Goal: Task Accomplishment & Management: Use online tool/utility

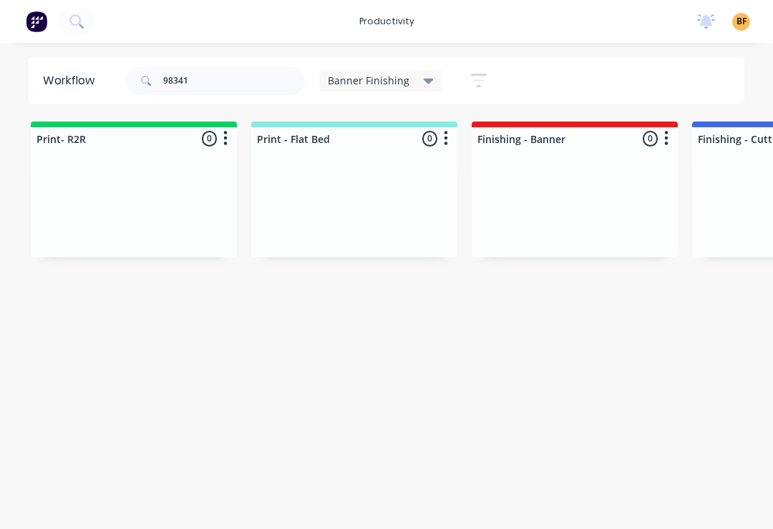
scroll to position [141, 4931]
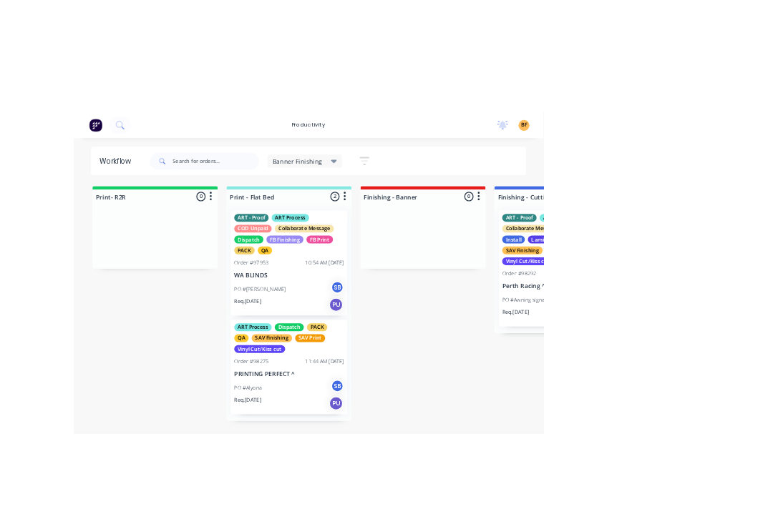
scroll to position [0, 79]
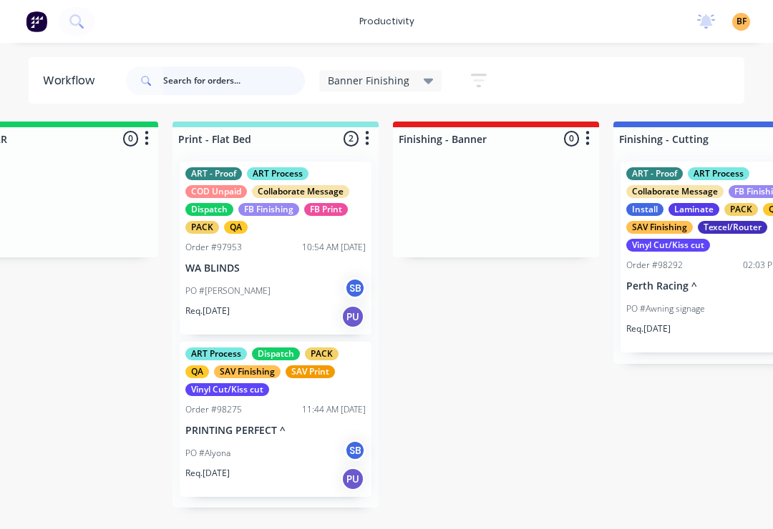
click at [234, 79] on input "text" at bounding box center [234, 81] width 142 height 29
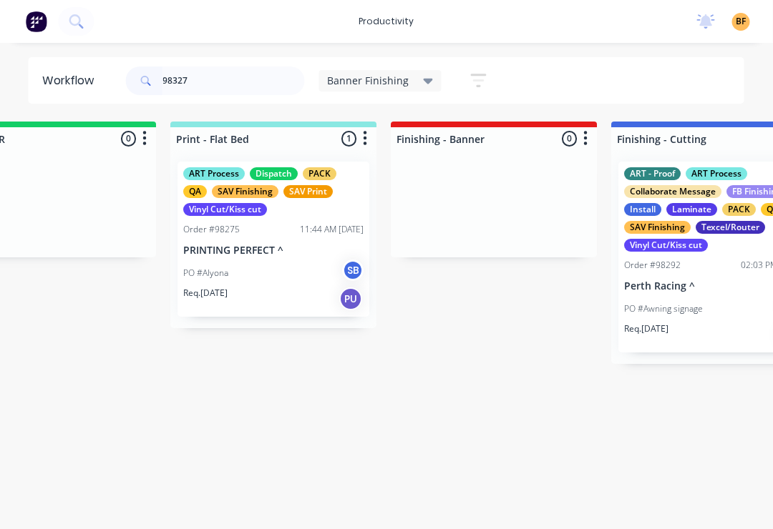
scroll to position [0, 0]
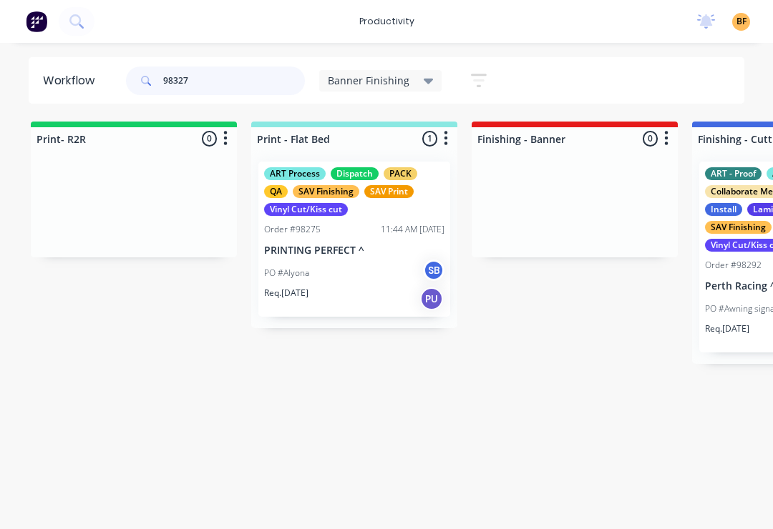
click at [244, 83] on input "98327" at bounding box center [234, 81] width 142 height 29
type input "98327"
click at [421, 89] on div "Banner Finishing" at bounding box center [380, 80] width 123 height 21
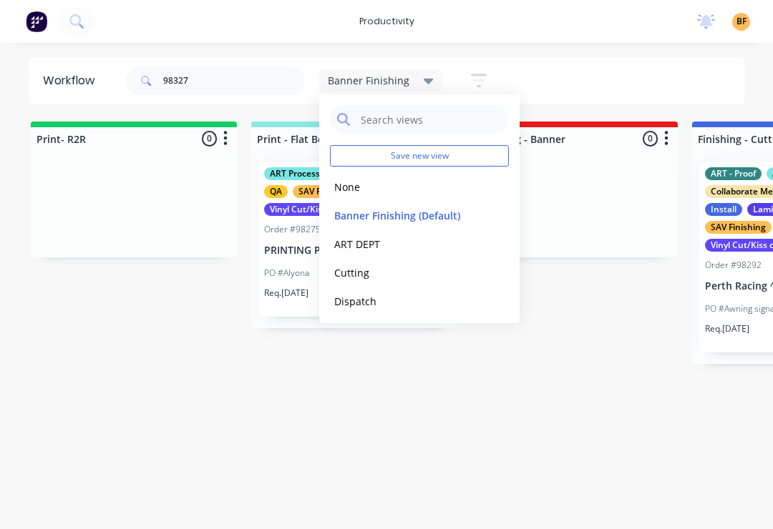
click at [367, 192] on button "None" at bounding box center [406, 187] width 152 height 16
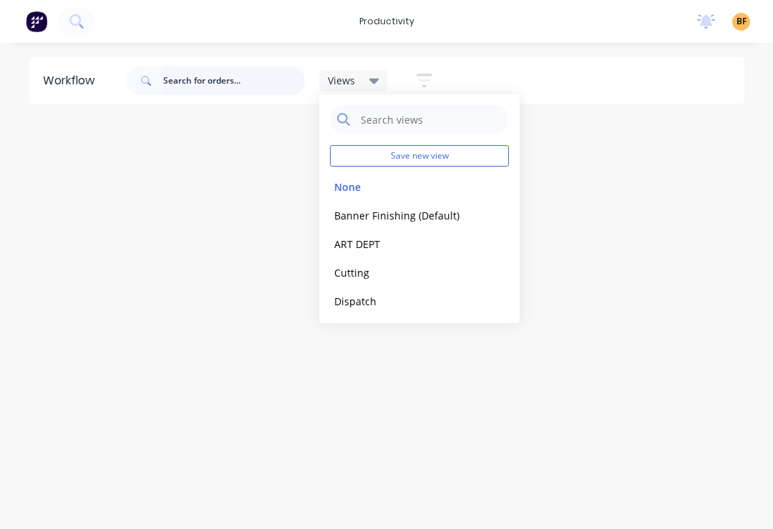
click at [252, 84] on input "text" at bounding box center [234, 81] width 142 height 29
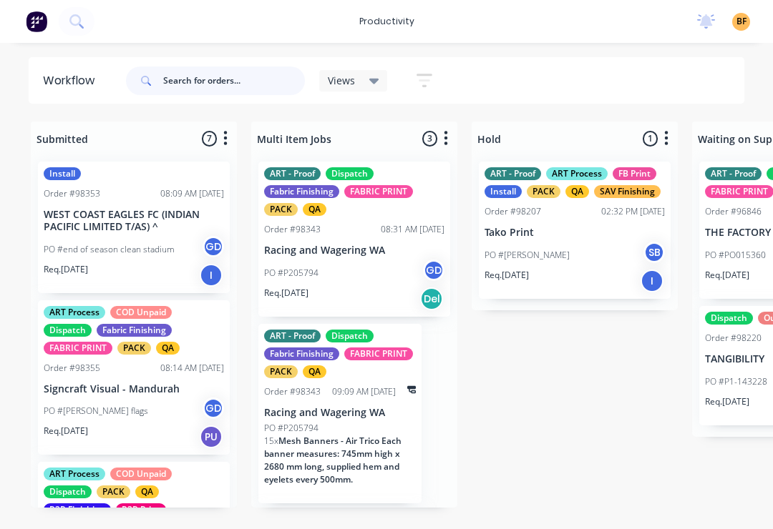
type input "8"
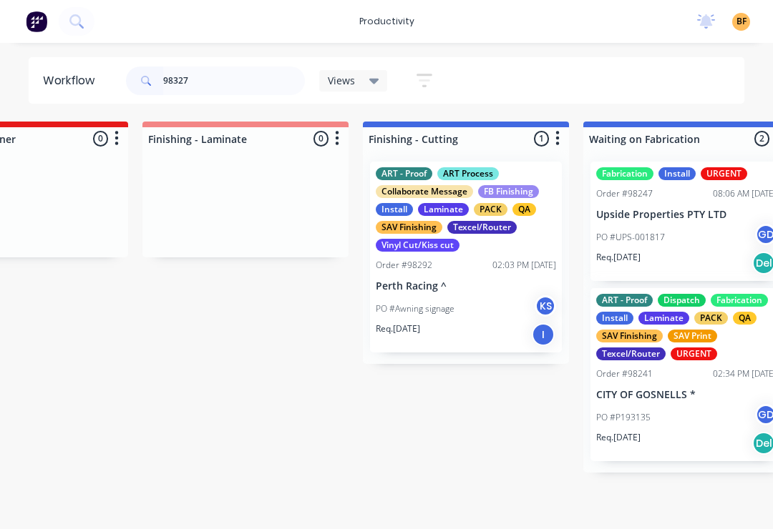
scroll to position [0, 2975]
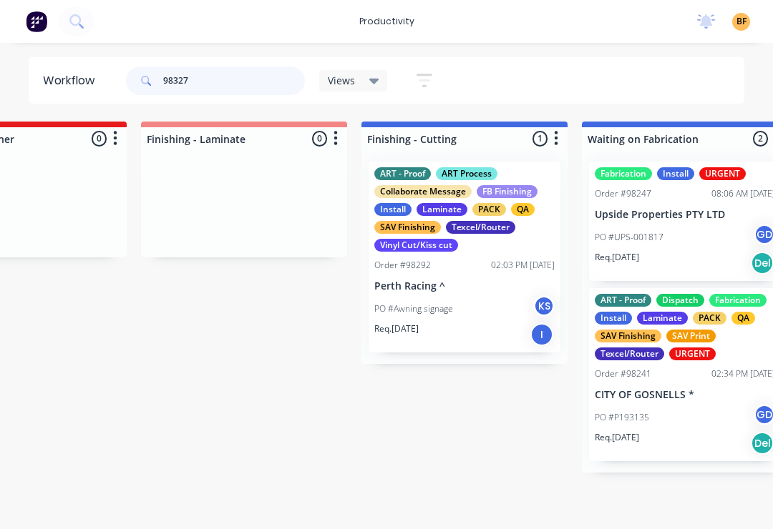
click at [233, 89] on input "98327" at bounding box center [234, 81] width 142 height 29
type input "9"
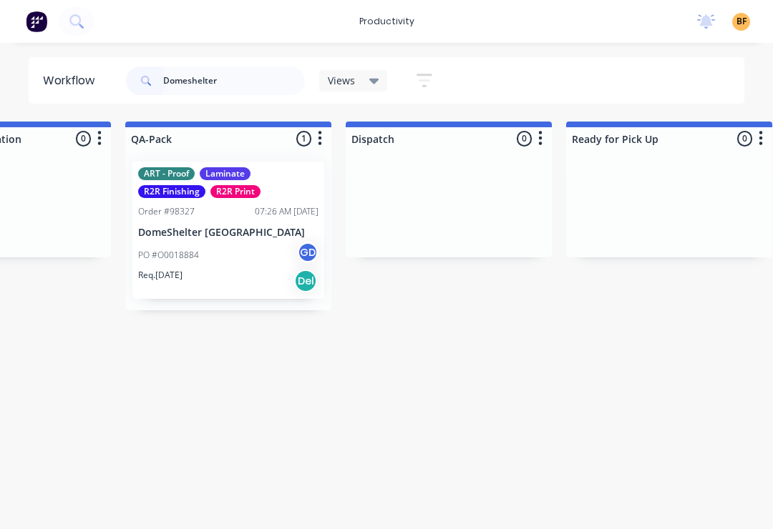
scroll to position [0, 3651]
click at [240, 267] on div "PO #O0018884 GD" at bounding box center [229, 255] width 180 height 27
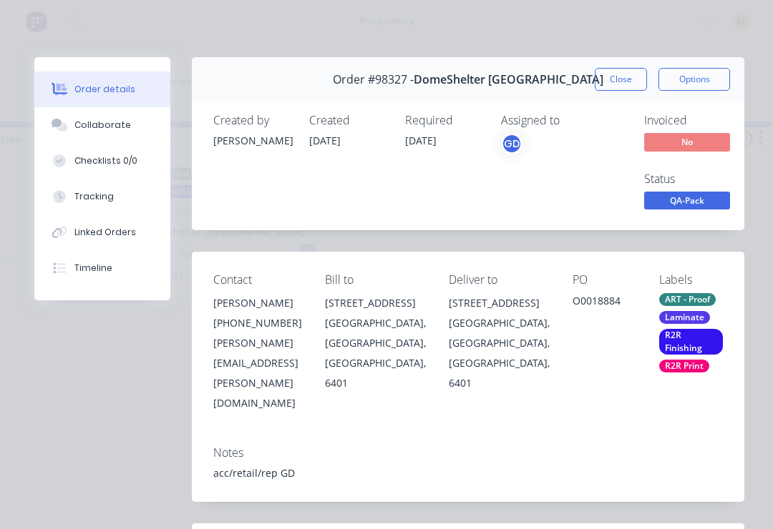
click at [117, 202] on button "Tracking" at bounding box center [102, 197] width 136 height 36
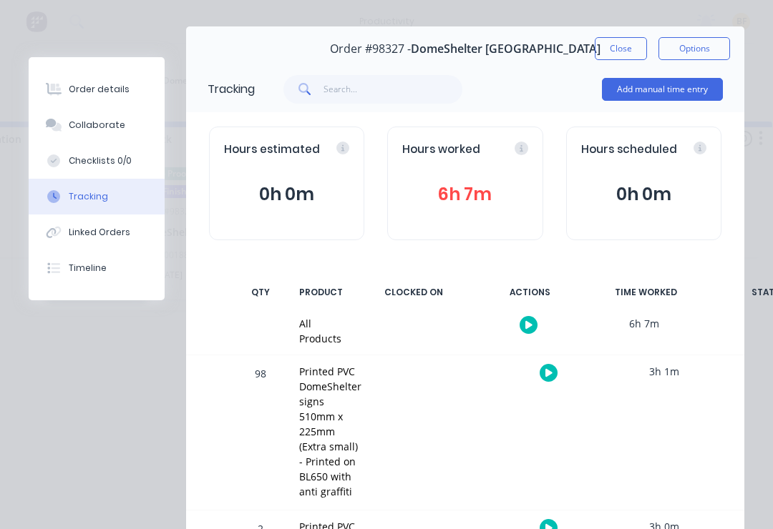
scroll to position [35, 0]
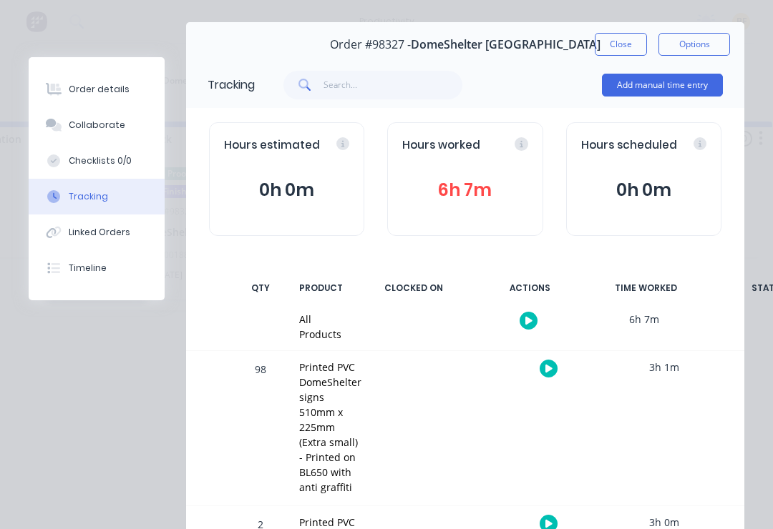
click at [553, 372] on button "button" at bounding box center [548, 369] width 18 height 18
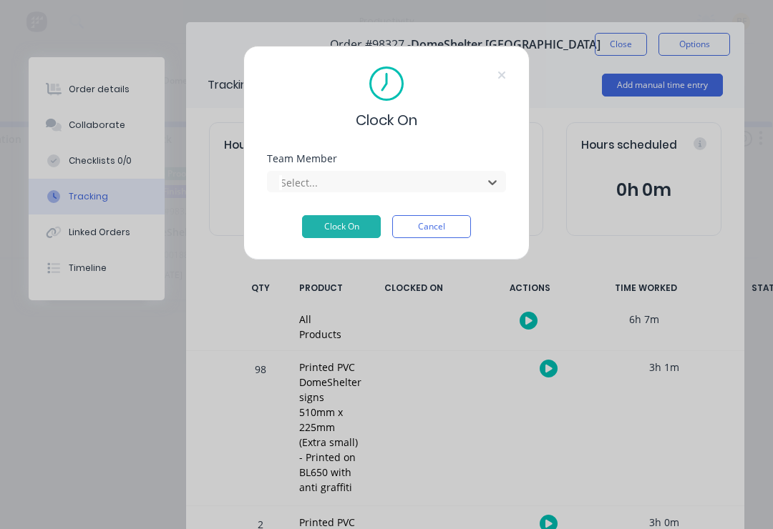
scroll to position [0, 3651]
click at [348, 221] on button "Clock On" at bounding box center [341, 226] width 79 height 23
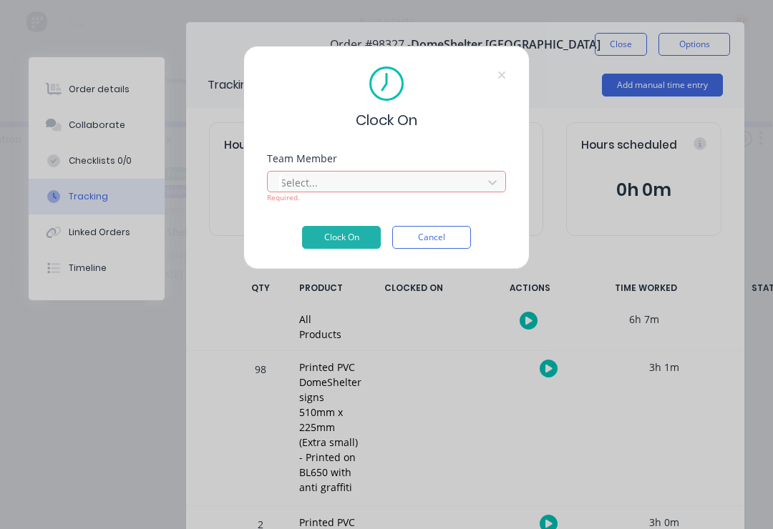
click at [351, 241] on button "Clock On" at bounding box center [341, 237] width 79 height 23
click at [351, 247] on button "Clock On" at bounding box center [341, 237] width 79 height 23
click at [368, 233] on button "Clock On" at bounding box center [341, 237] width 79 height 23
click at [619, 45] on div "Clock On Team Member Select... Required. Clock On Cancel" at bounding box center [386, 264] width 773 height 529
click at [446, 248] on button "Cancel" at bounding box center [431, 237] width 79 height 23
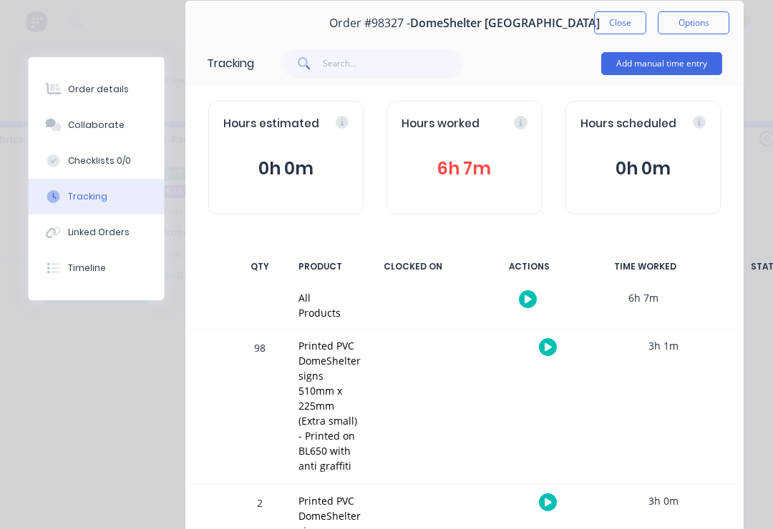
scroll to position [0, 3629]
click at [627, 23] on button "Close" at bounding box center [620, 22] width 52 height 23
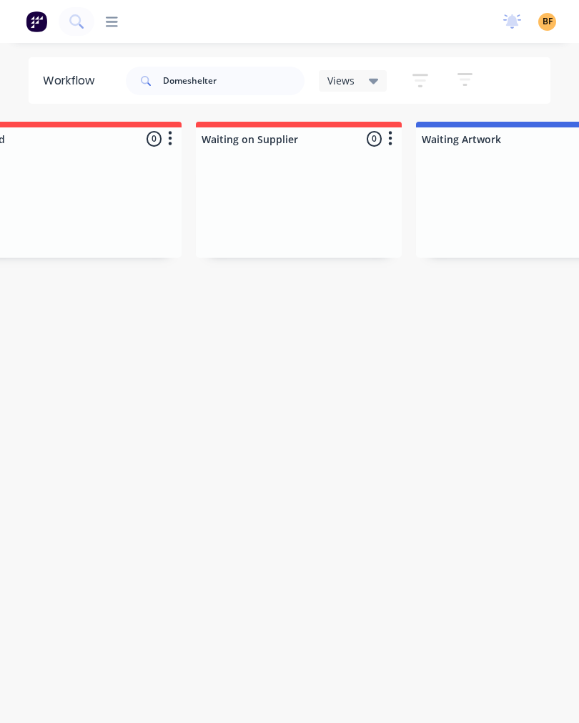
scroll to position [0, 504]
click at [248, 93] on input "Domeshelter" at bounding box center [234, 81] width 142 height 29
click at [257, 81] on input "Domeshelter" at bounding box center [234, 81] width 142 height 29
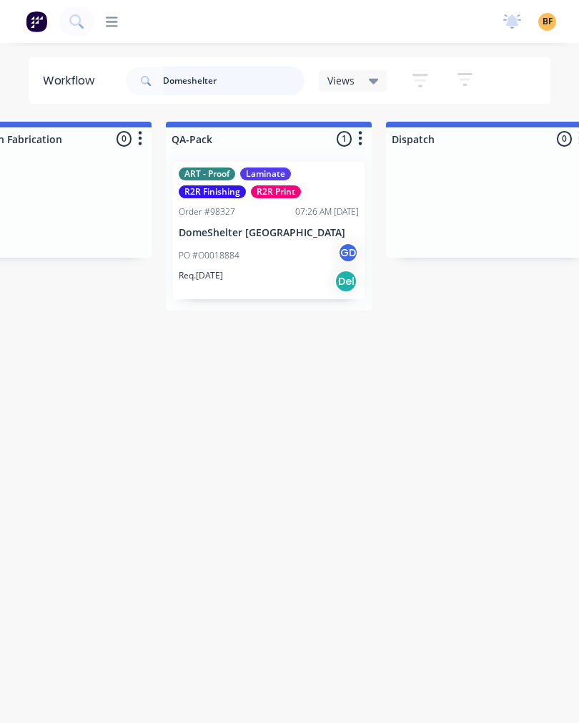
scroll to position [0, 3618]
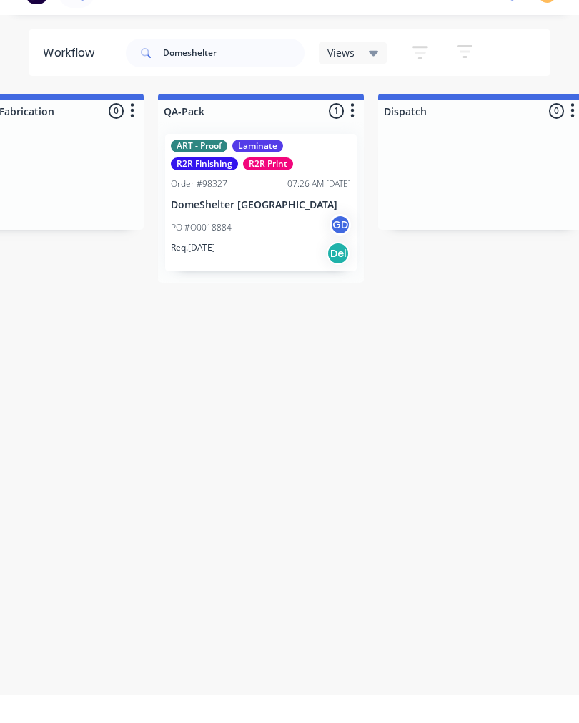
click at [577, 434] on div "Workflow Domeshelter Views Save new view None edit Banner Finishing (Default) e…" at bounding box center [289, 389] width 579 height 665
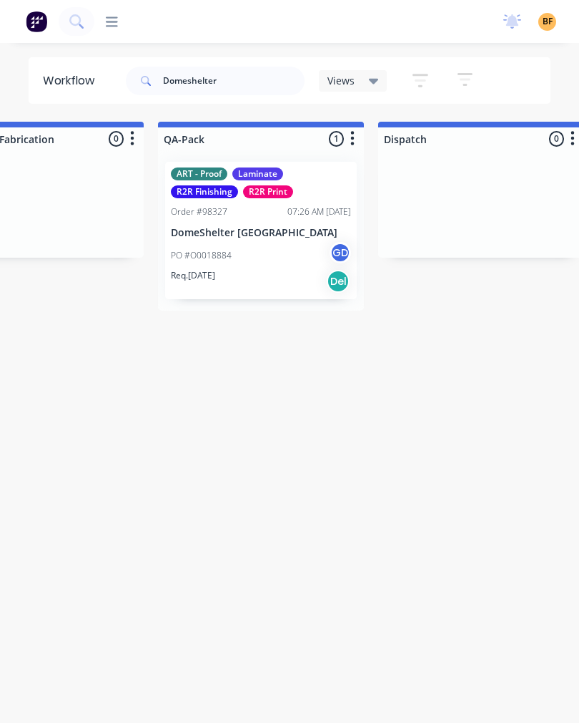
scroll to position [0, 0]
click at [233, 76] on input "Domeshelter" at bounding box center [234, 81] width 142 height 29
type input "D"
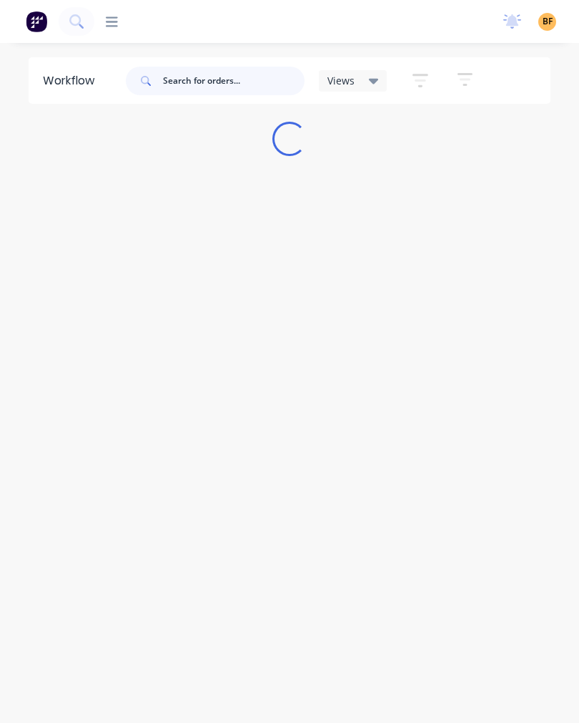
type input "8"
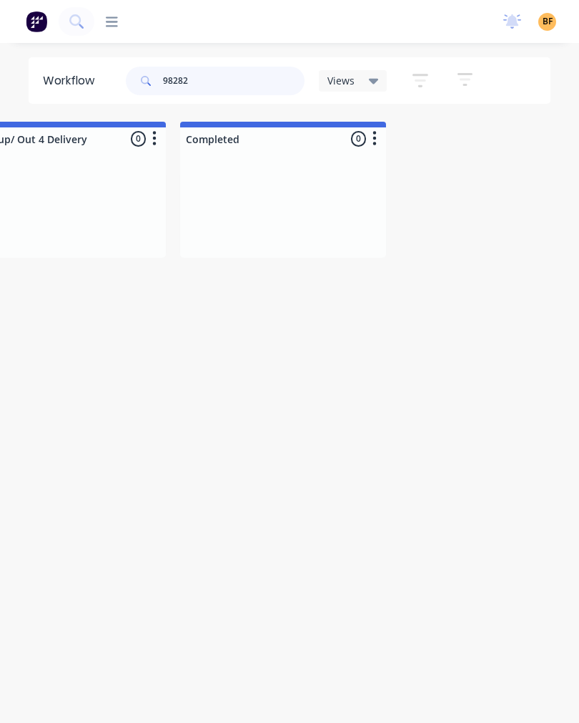
scroll to position [0, 4918]
type input "98282"
click at [375, 87] on icon at bounding box center [374, 81] width 10 height 16
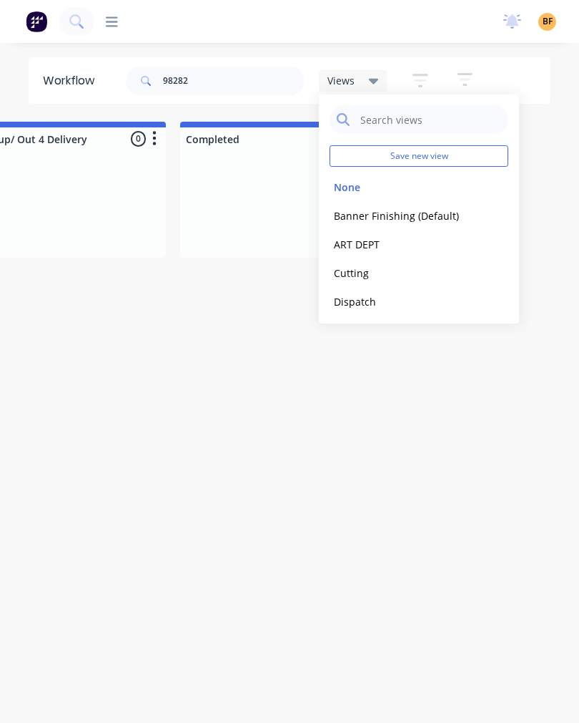
click at [352, 215] on button "Banner Finishing (Default)" at bounding box center [406, 215] width 152 height 16
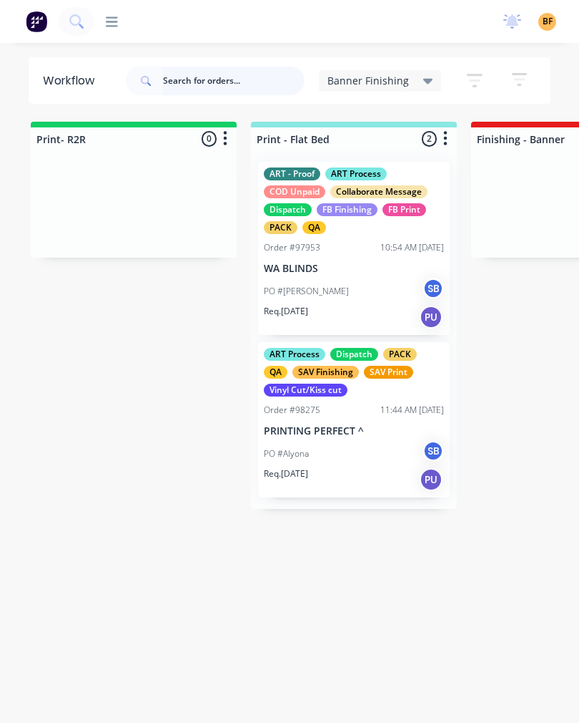
click at [195, 87] on input "text" at bounding box center [234, 81] width 142 height 29
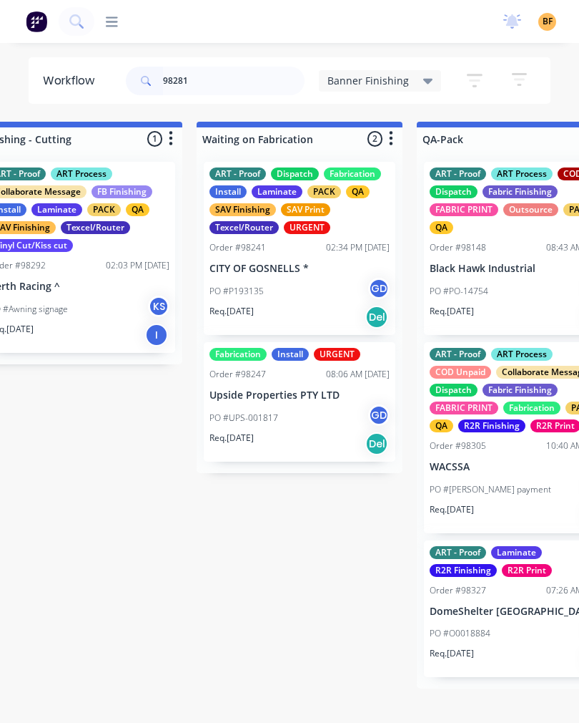
scroll to position [0, 705]
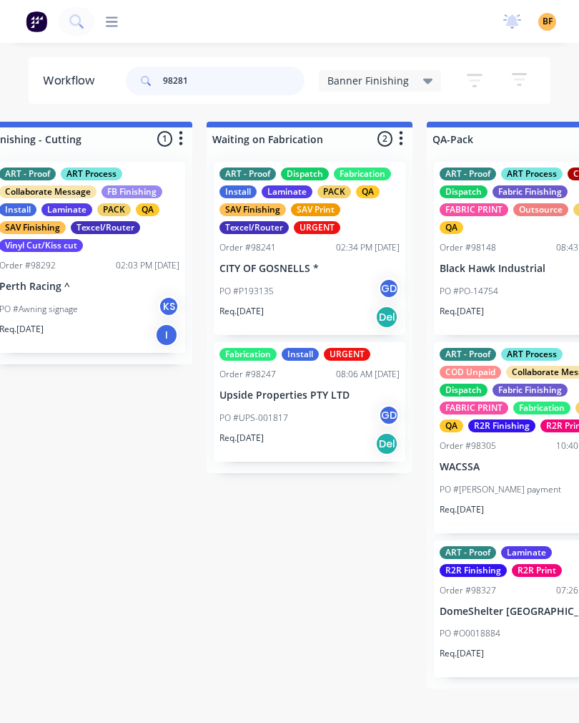
type input "98281"
click at [364, 84] on span "Banner Finishing" at bounding box center [369, 80] width 82 height 15
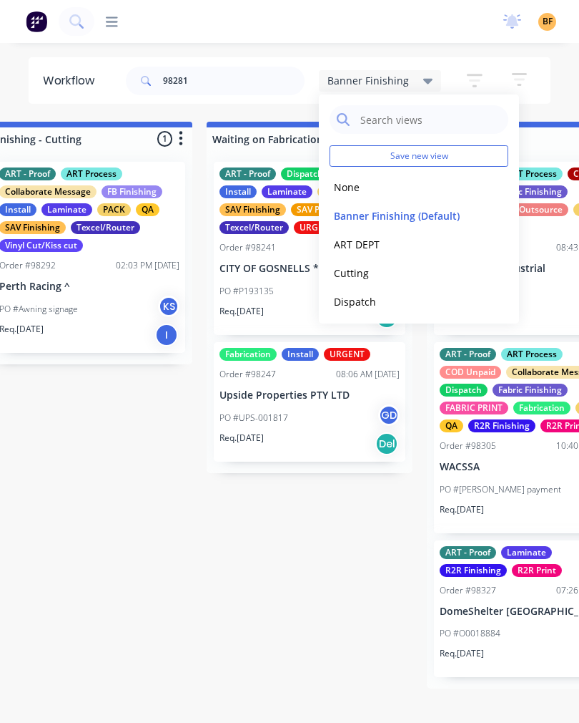
click at [350, 192] on button "None" at bounding box center [406, 187] width 152 height 16
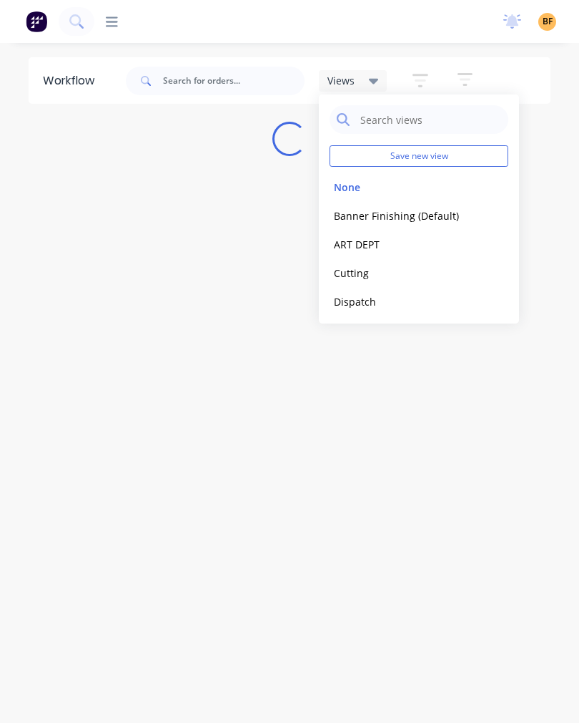
scroll to position [0, 0]
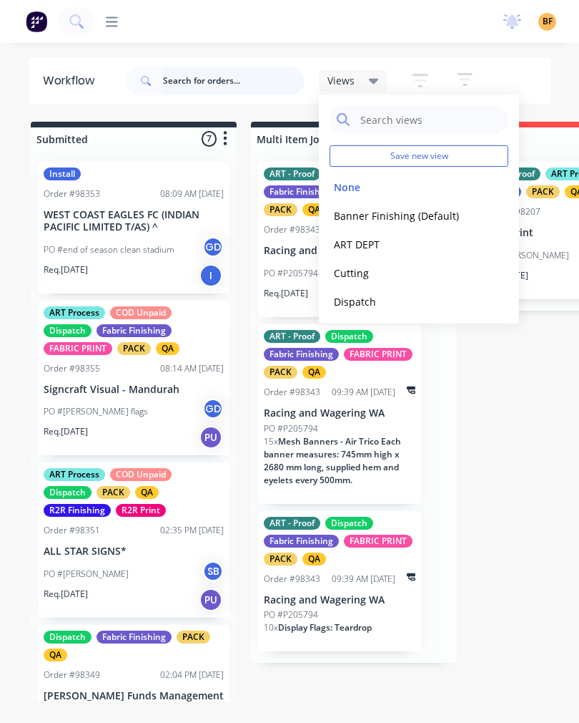
click at [189, 94] on input "text" at bounding box center [234, 81] width 142 height 29
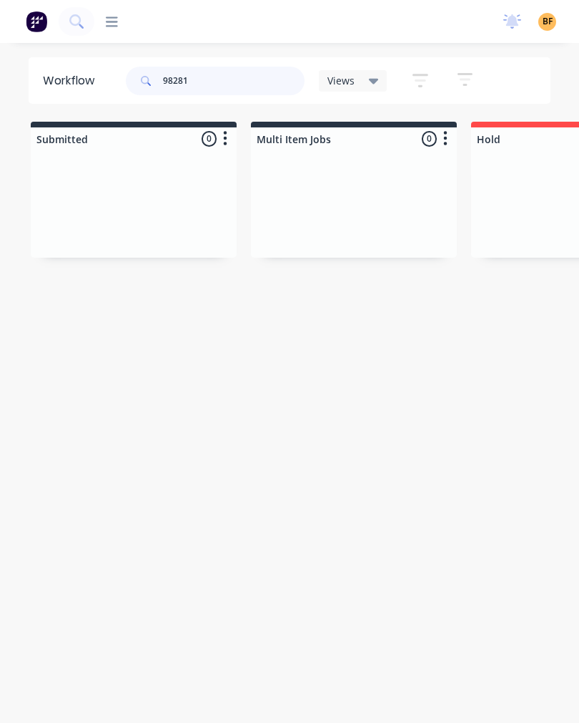
type input "98281"
click at [150, 323] on div "Workflow 98281 Views Save new view None edit Banner Finishing (Default) edit AR…" at bounding box center [289, 389] width 579 height 665
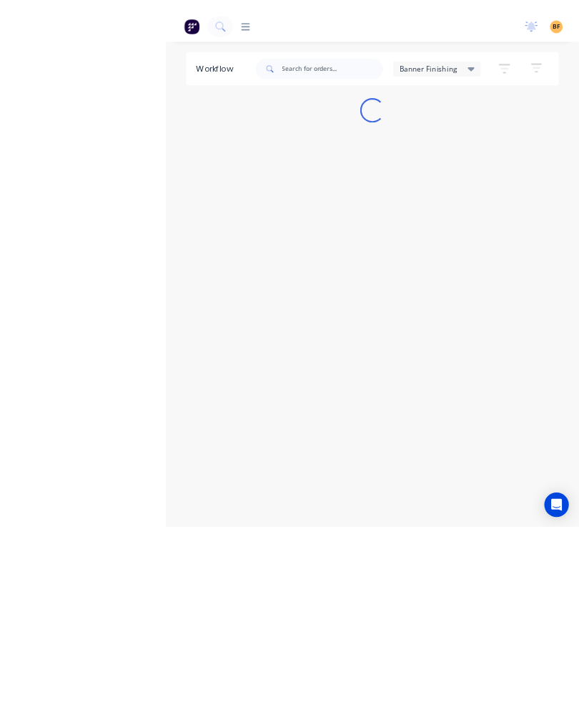
scroll to position [22, 0]
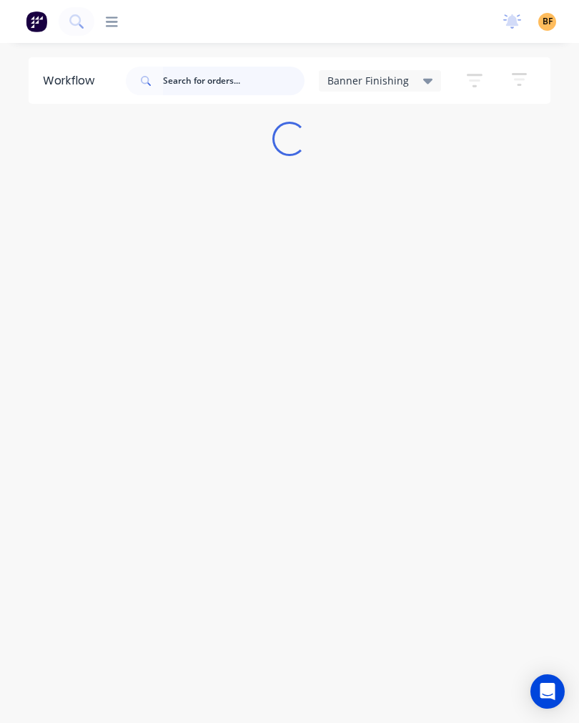
click at [195, 88] on input "text" at bounding box center [234, 81] width 142 height 29
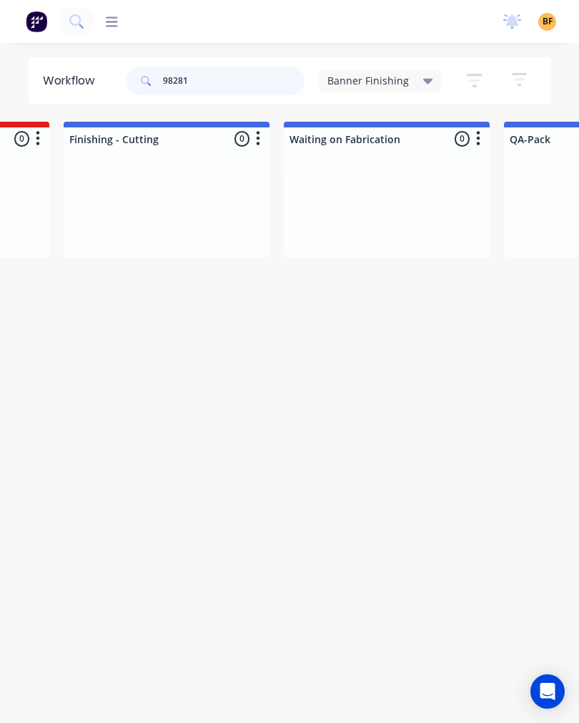
scroll to position [0, 684]
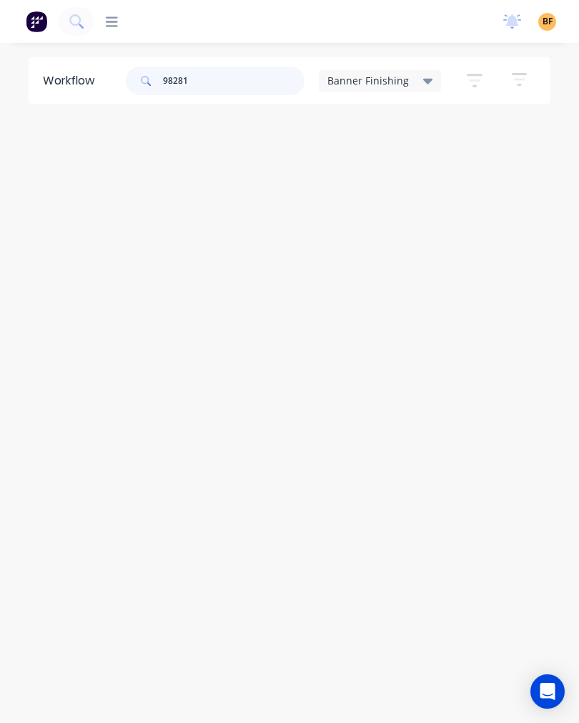
click at [223, 87] on input "98281" at bounding box center [234, 81] width 142 height 29
type input "98281"
click at [419, 89] on div "Banner Finishing" at bounding box center [380, 80] width 123 height 21
click at [363, 192] on button "None" at bounding box center [406, 187] width 152 height 16
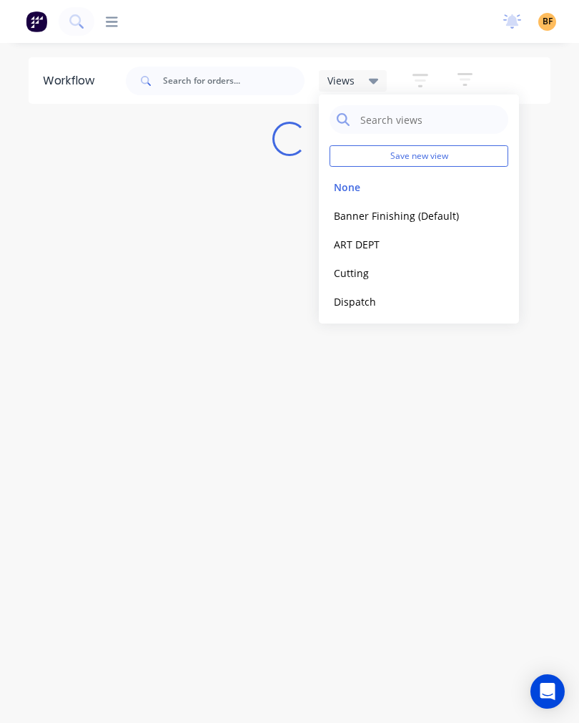
scroll to position [0, 0]
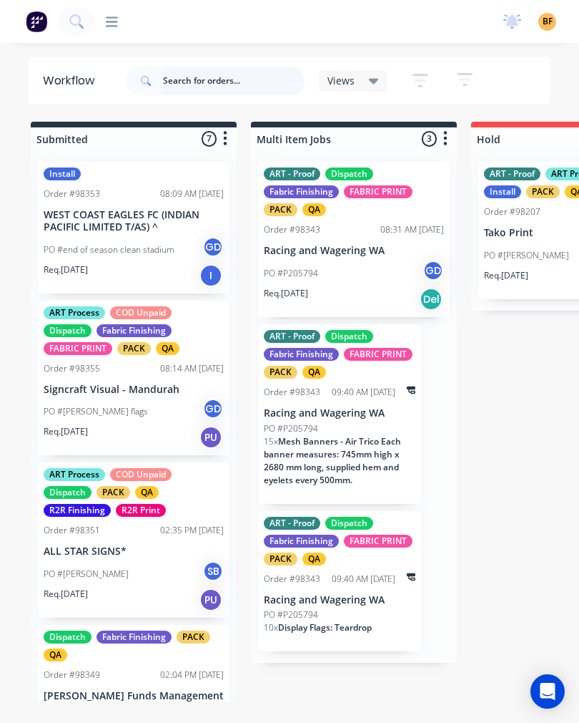
click at [187, 77] on input "text" at bounding box center [234, 81] width 142 height 29
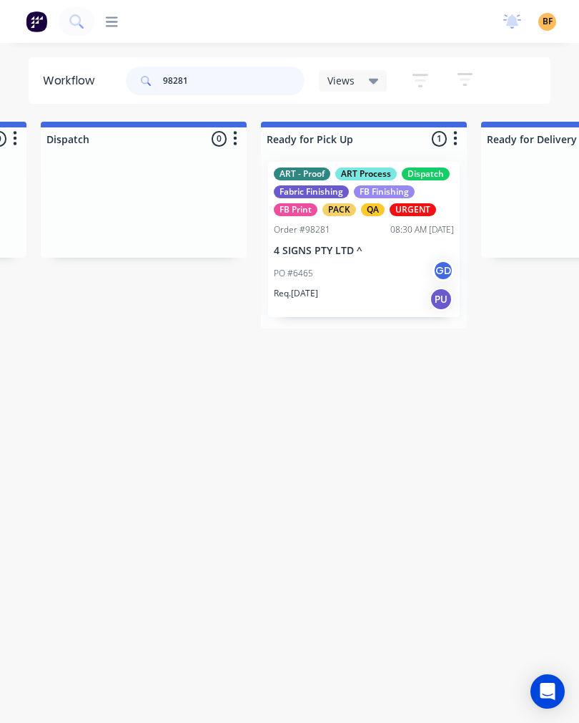
scroll to position [0, 3947]
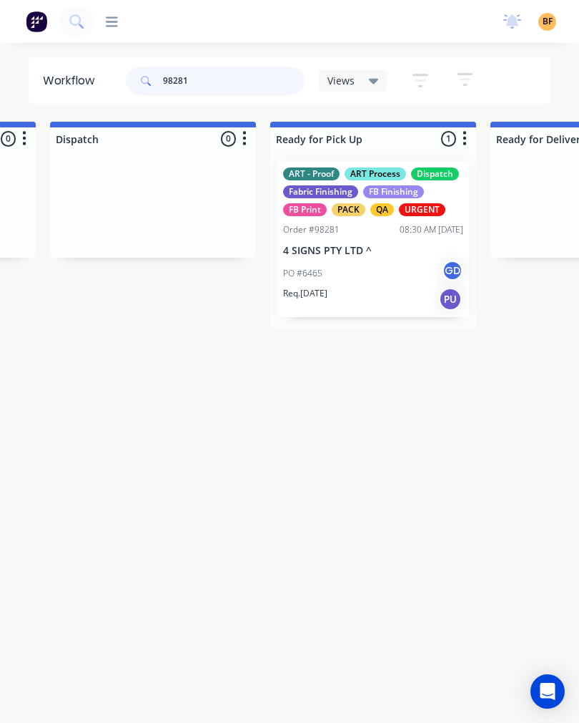
type input "98281"
click at [374, 287] on div "Req. 26/08/25 PU" at bounding box center [373, 299] width 180 height 24
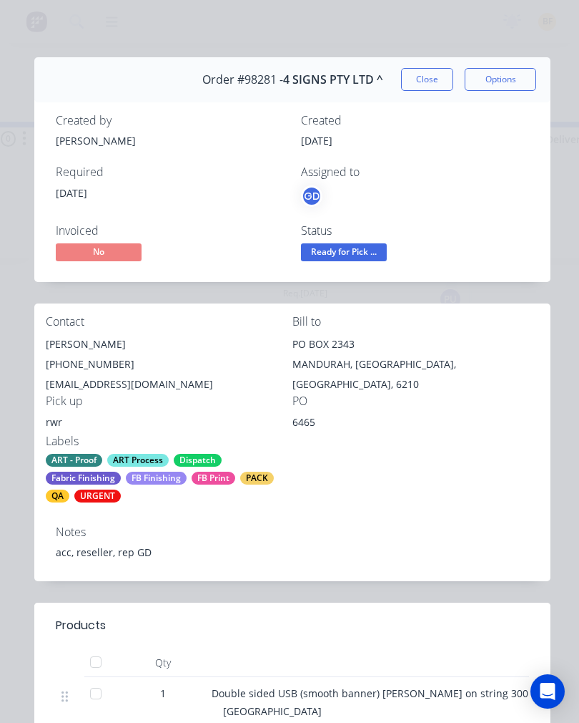
scroll to position [0, 0]
click at [424, 85] on button "Close" at bounding box center [427, 79] width 52 height 23
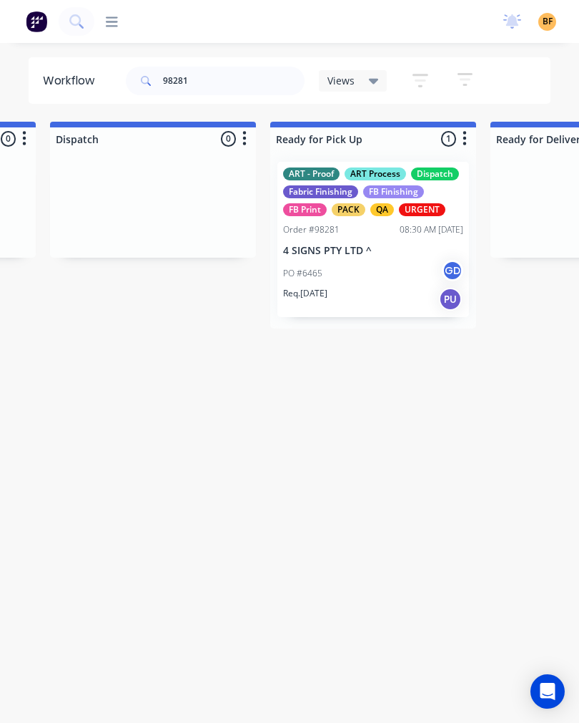
click at [358, 261] on div "PO #6465 GD" at bounding box center [373, 273] width 180 height 27
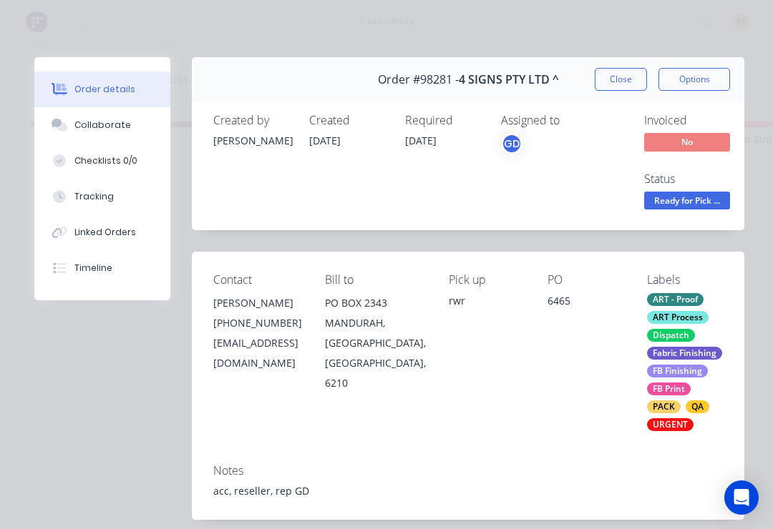
click at [119, 143] on button "Checklists 0/0" at bounding box center [102, 161] width 136 height 36
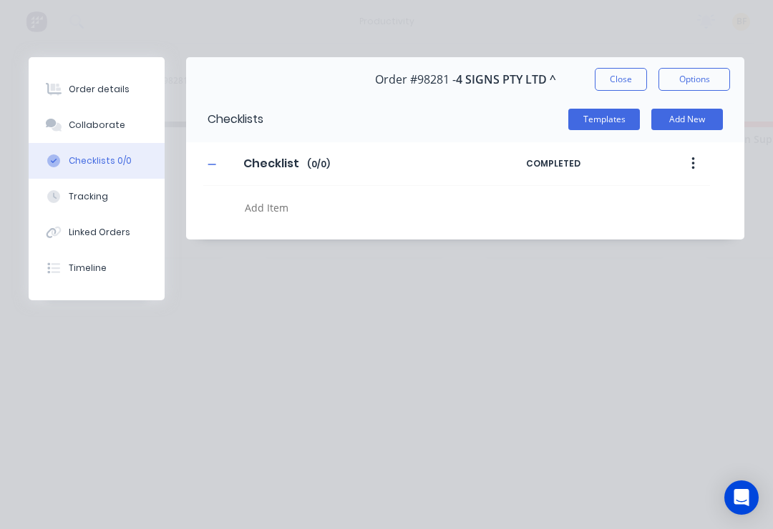
click at [127, 122] on button "Collaborate" at bounding box center [97, 125] width 136 height 36
